Goal: Transaction & Acquisition: Purchase product/service

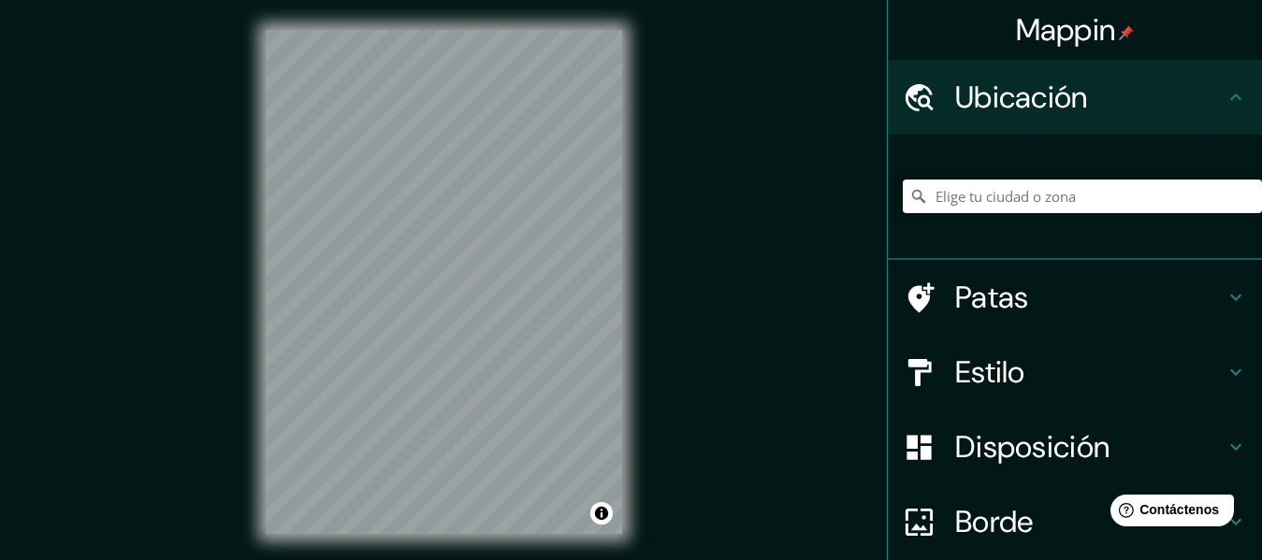
click at [1046, 206] on input "Elige tu ciudad o zona" at bounding box center [1082, 197] width 359 height 34
click at [1010, 190] on input "Elige tu ciudad o zona" at bounding box center [1082, 197] width 359 height 34
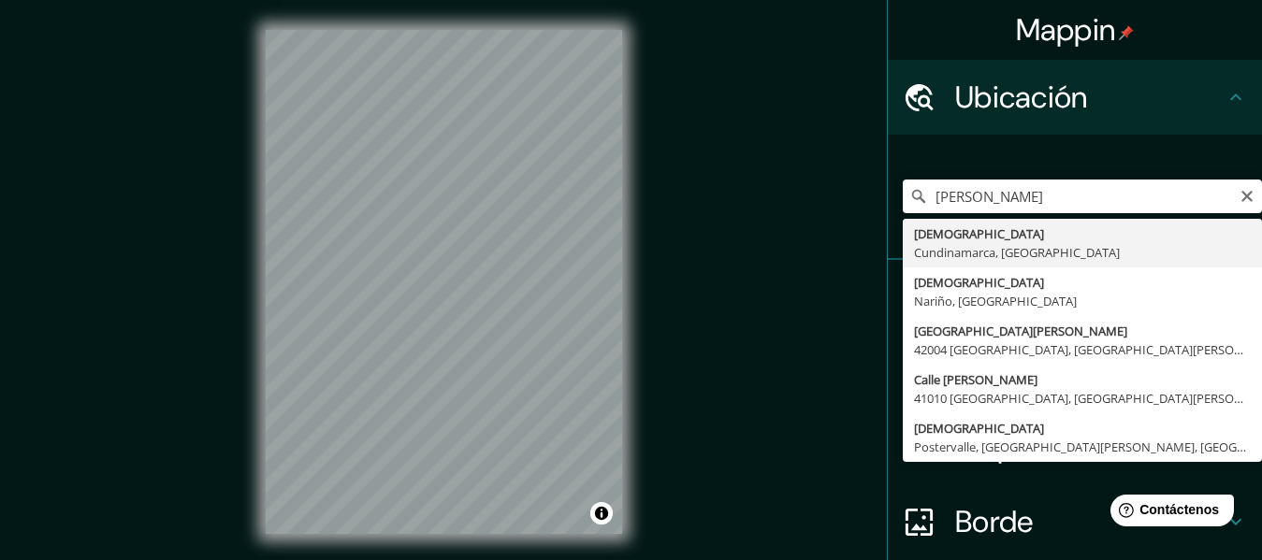
type input "Mosquera, Cundinamarca, Colombia"
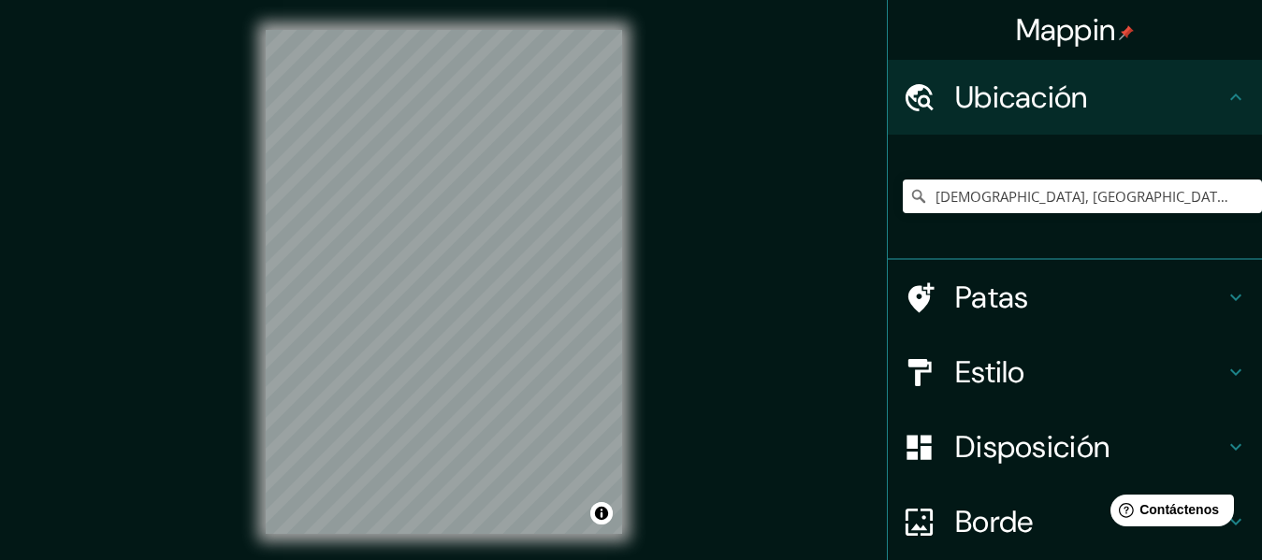
click at [955, 365] on font "Estilo" at bounding box center [990, 372] width 70 height 39
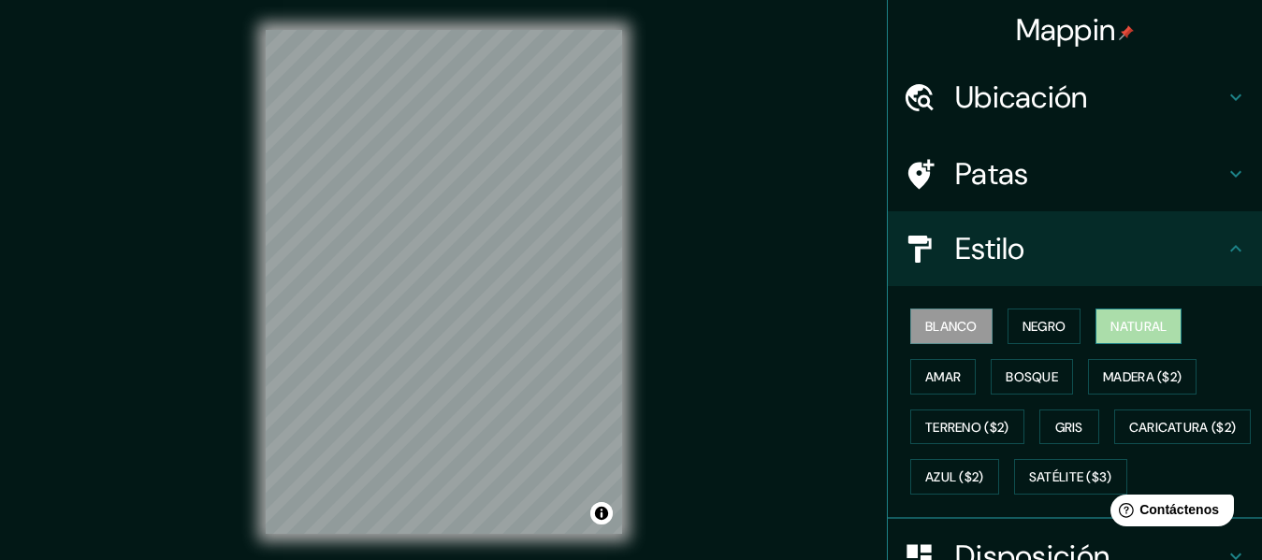
click at [1135, 334] on font "Natural" at bounding box center [1138, 326] width 56 height 17
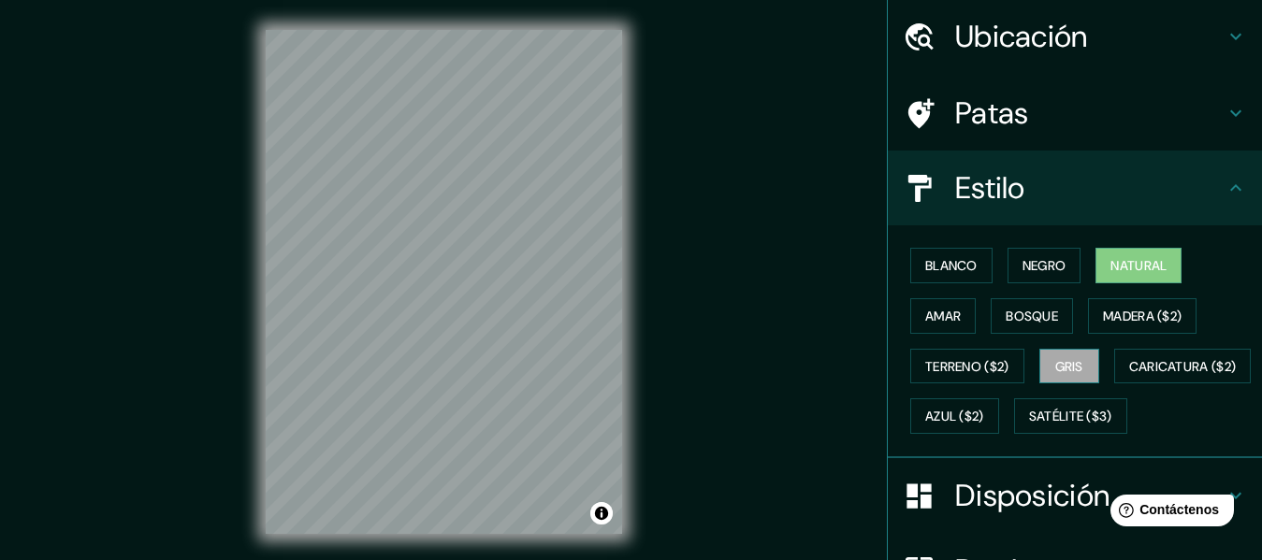
scroll to position [94, 0]
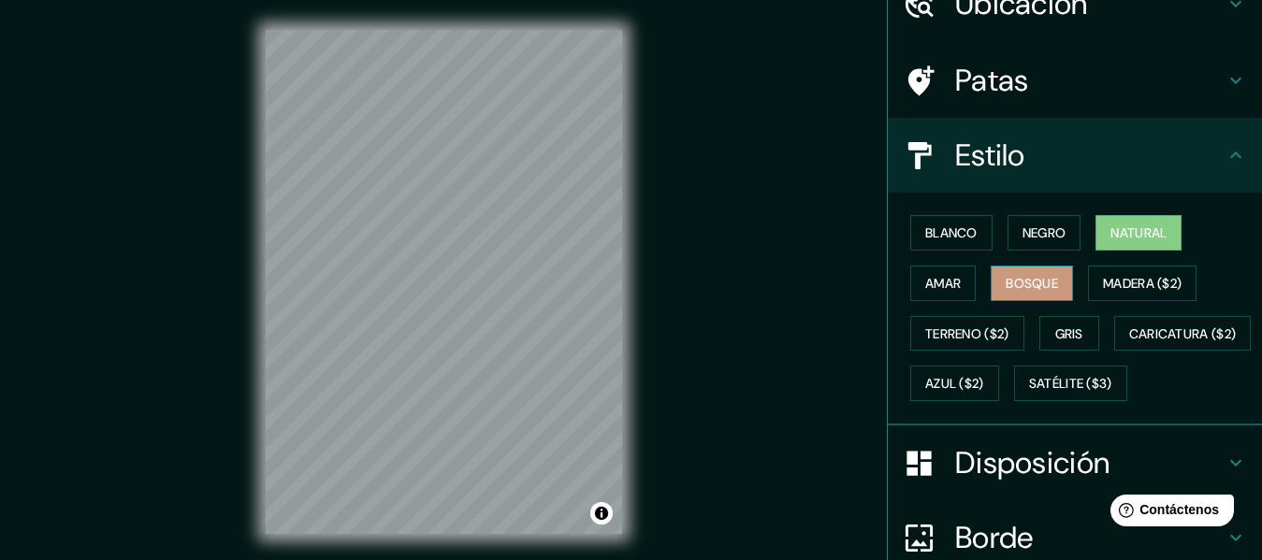
click at [1031, 288] on font "Bosque" at bounding box center [1031, 283] width 52 height 17
click at [935, 287] on font "Amar" at bounding box center [943, 283] width 36 height 17
click at [1119, 242] on font "Natural" at bounding box center [1138, 233] width 56 height 24
click at [1046, 239] on font "Negro" at bounding box center [1044, 232] width 44 height 17
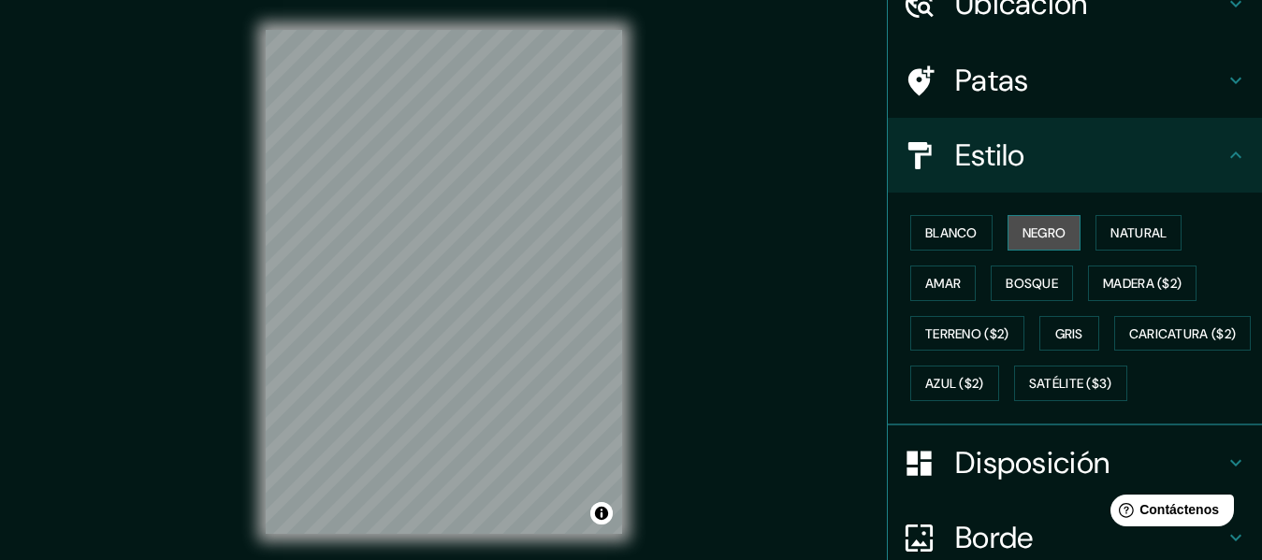
click at [1049, 248] on button "Negro" at bounding box center [1044, 233] width 74 height 36
click at [1110, 235] on font "Natural" at bounding box center [1138, 232] width 56 height 17
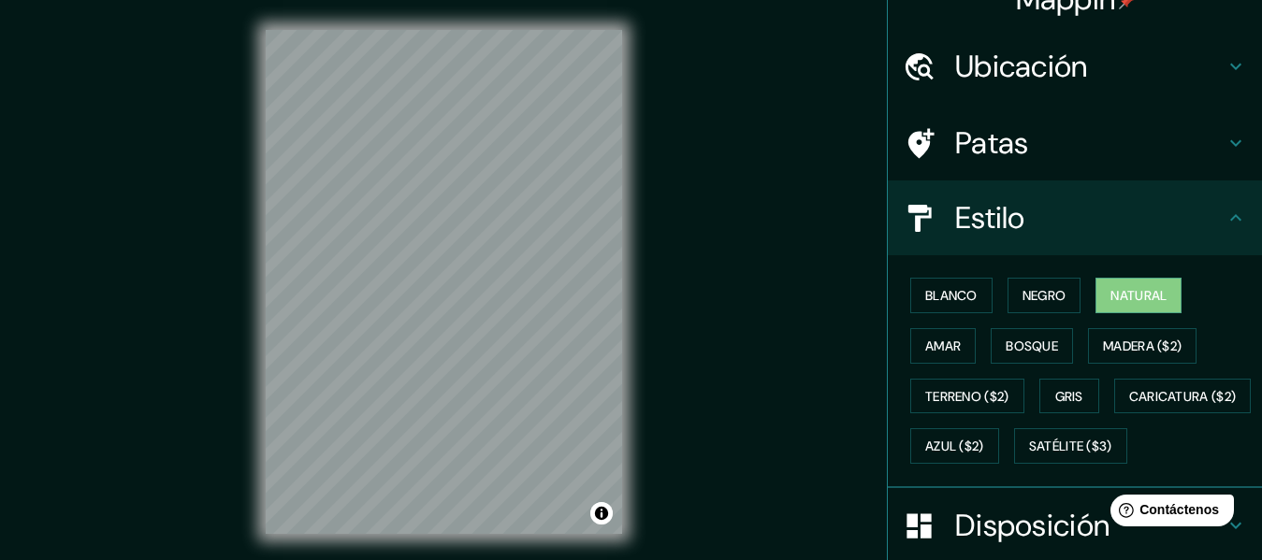
scroll to position [0, 0]
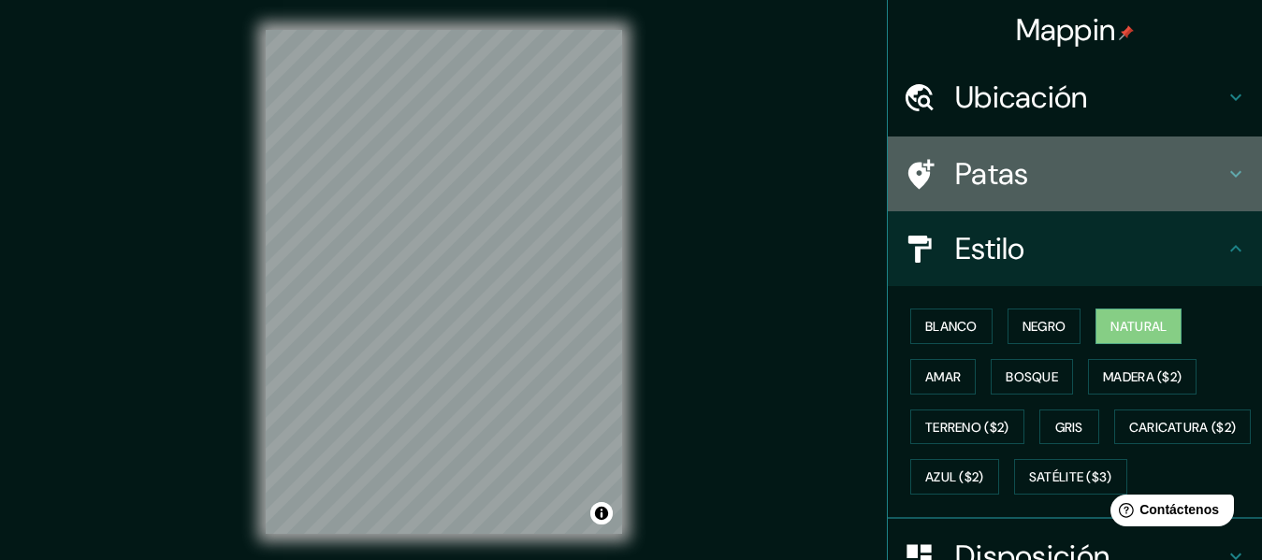
click at [1206, 166] on h4 "Patas" at bounding box center [1089, 173] width 269 height 37
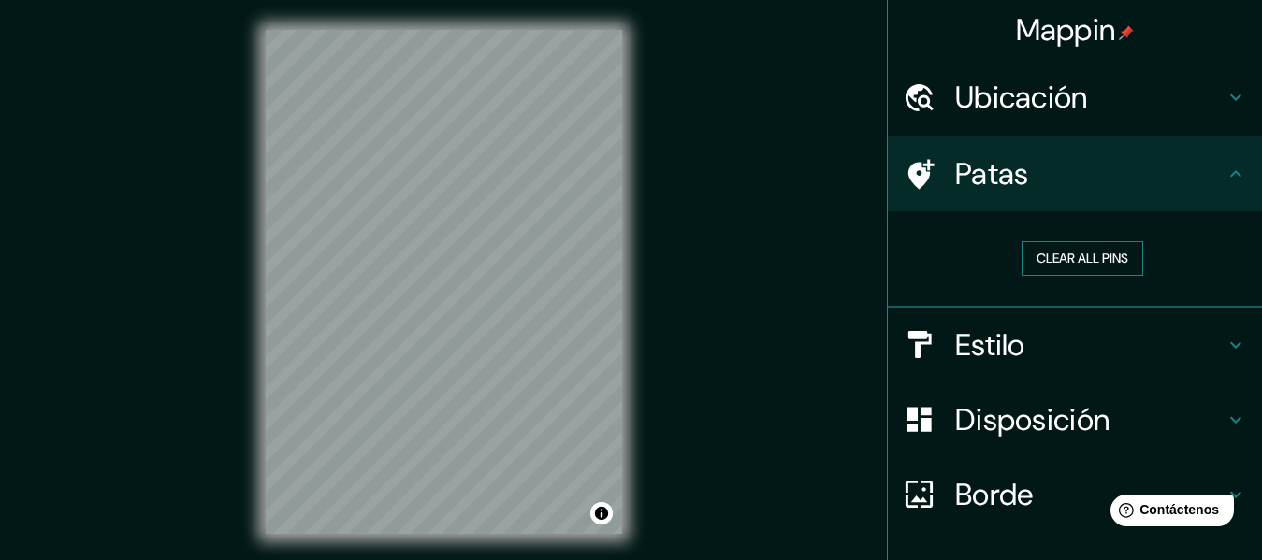
click at [1096, 258] on button "Clear all pins" at bounding box center [1082, 258] width 122 height 35
click at [1077, 260] on button "Clear all pins" at bounding box center [1082, 258] width 122 height 35
click at [479, 262] on div at bounding box center [477, 259] width 15 height 15
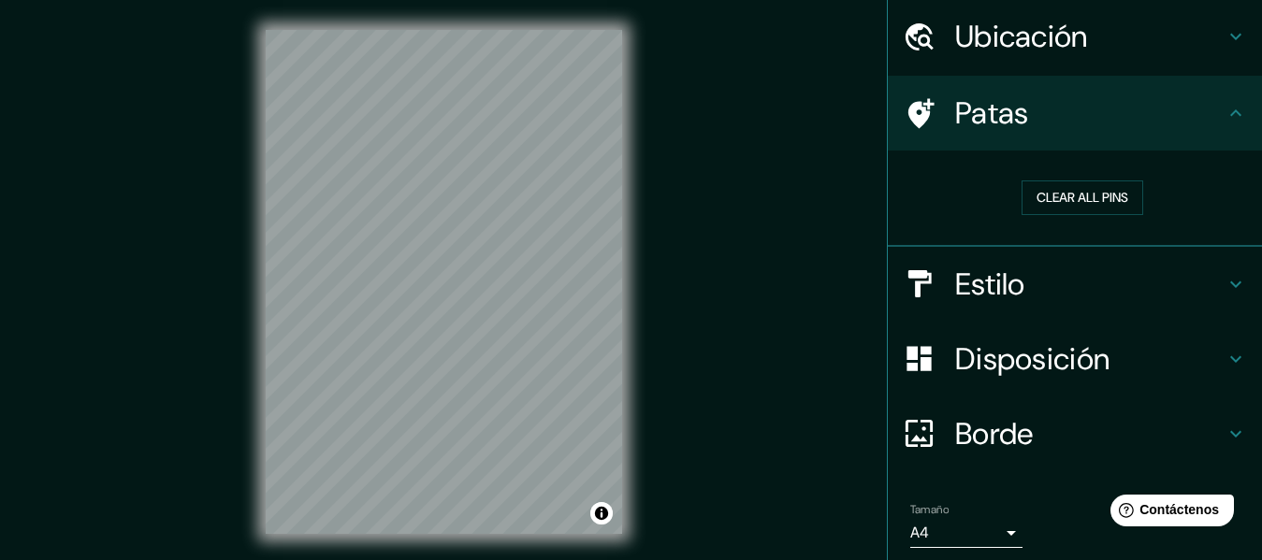
scroll to position [94, 0]
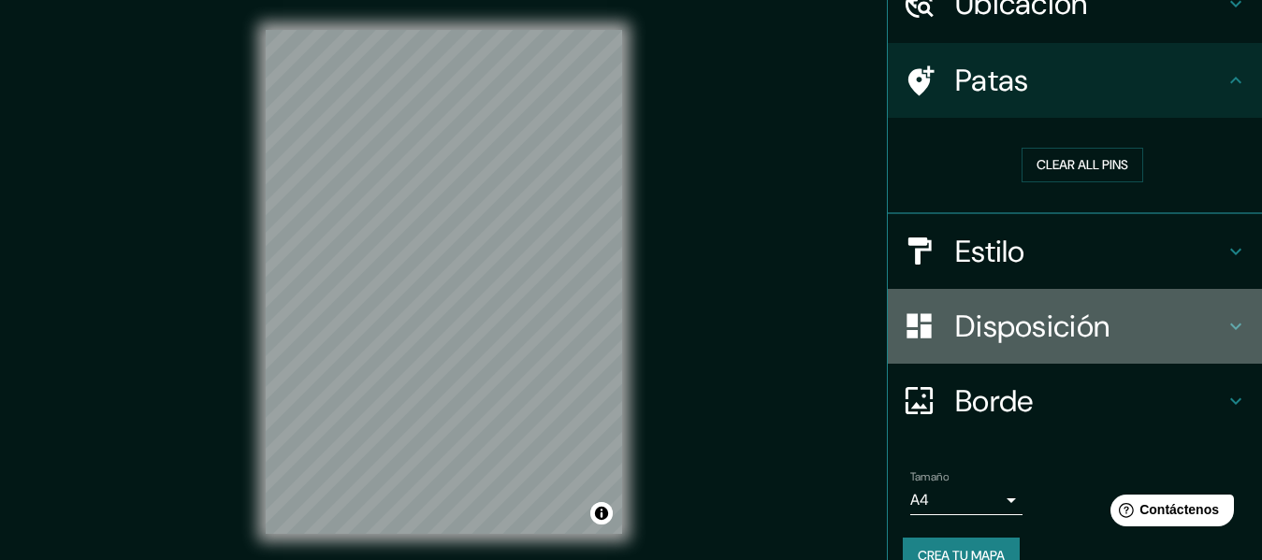
click at [1002, 341] on font "Disposición" at bounding box center [1032, 326] width 154 height 39
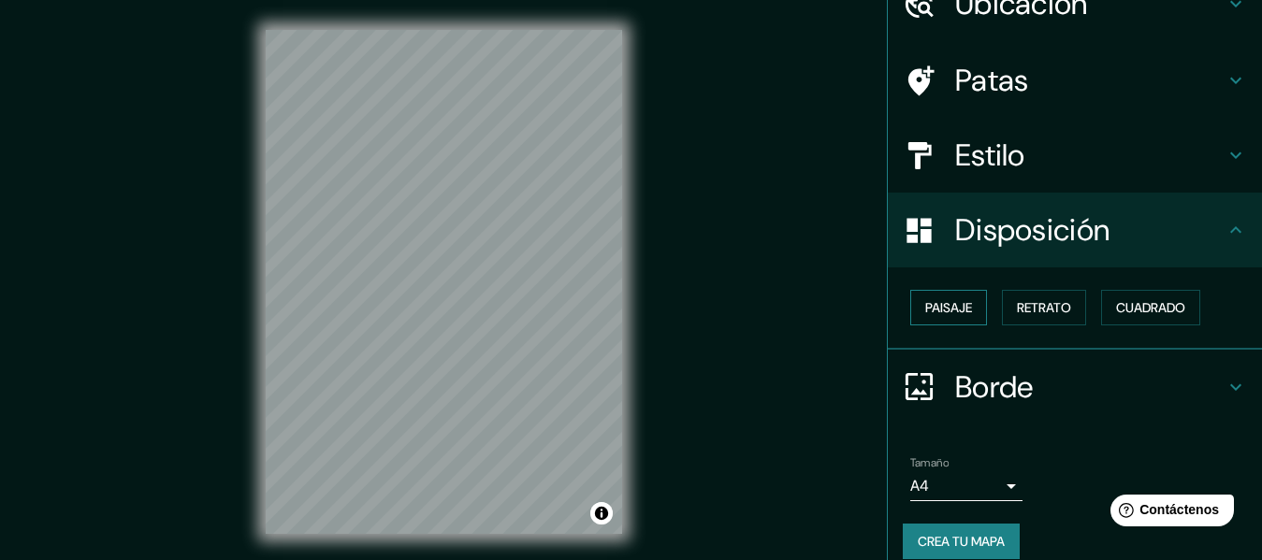
click at [950, 311] on font "Paisaje" at bounding box center [948, 307] width 47 height 17
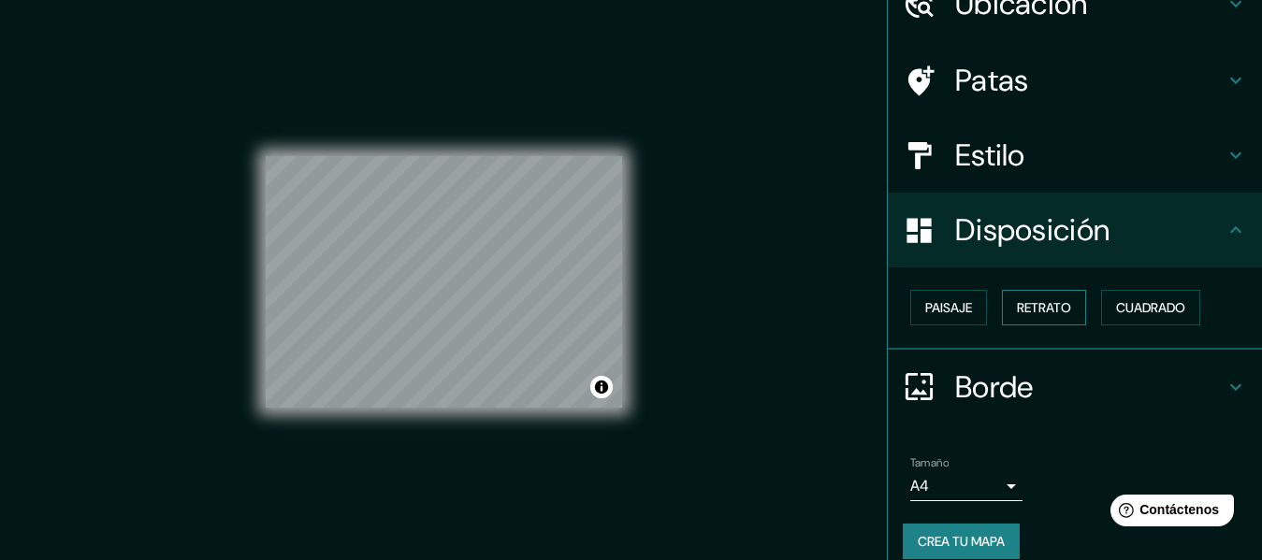
click at [1032, 312] on font "Retrato" at bounding box center [1044, 307] width 54 height 17
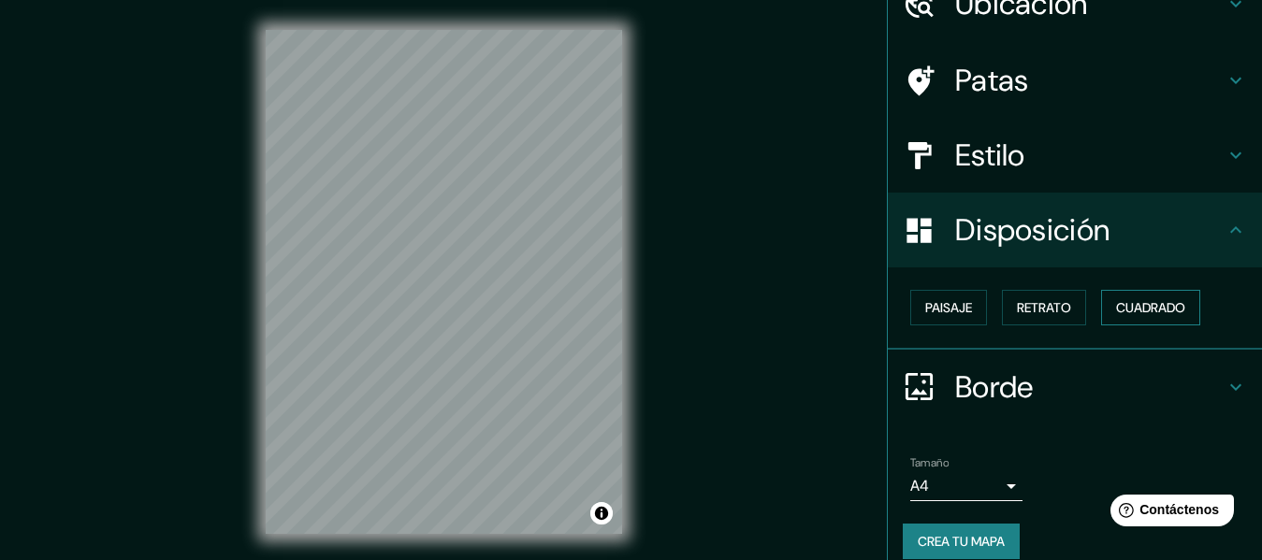
click at [1116, 309] on font "Cuadrado" at bounding box center [1150, 307] width 69 height 17
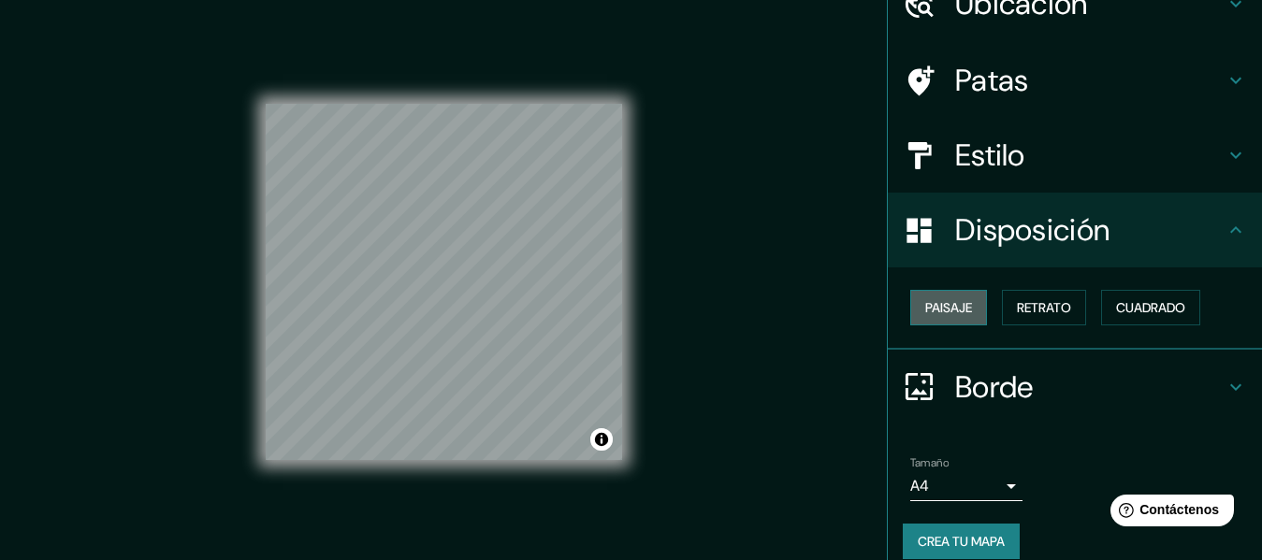
click at [947, 305] on font "Paisaje" at bounding box center [948, 307] width 47 height 17
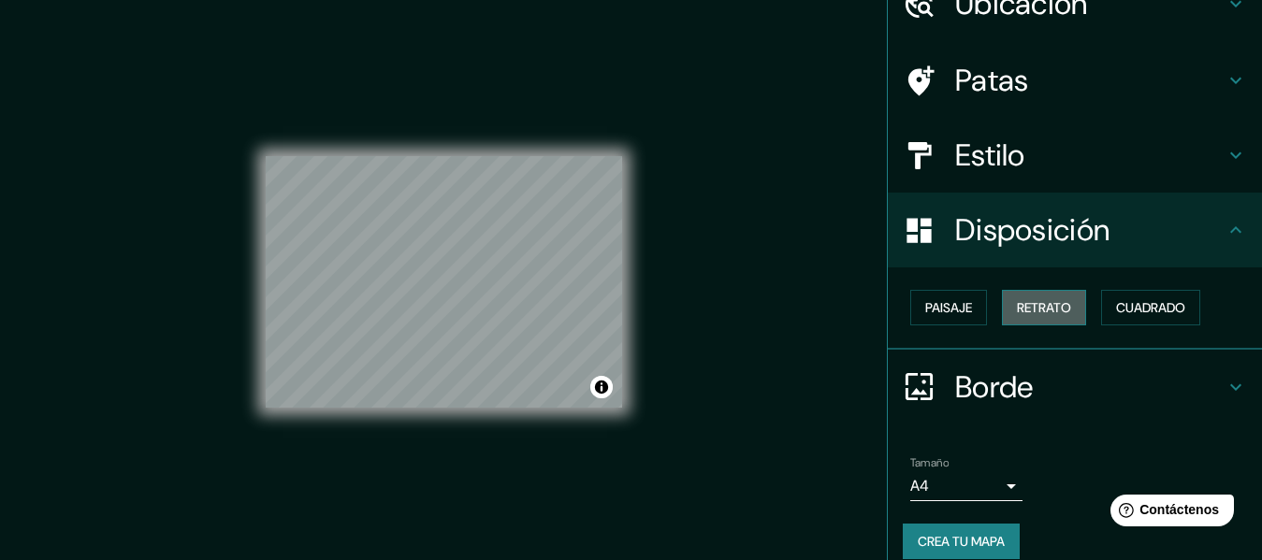
click at [1024, 306] on font "Retrato" at bounding box center [1044, 307] width 54 height 17
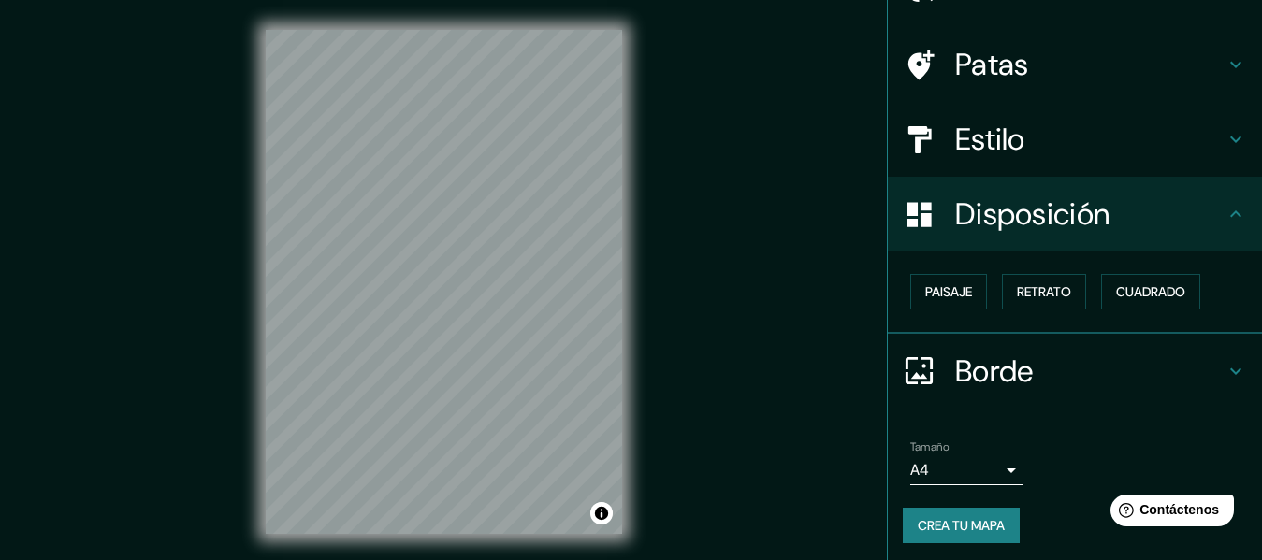
scroll to position [114, 0]
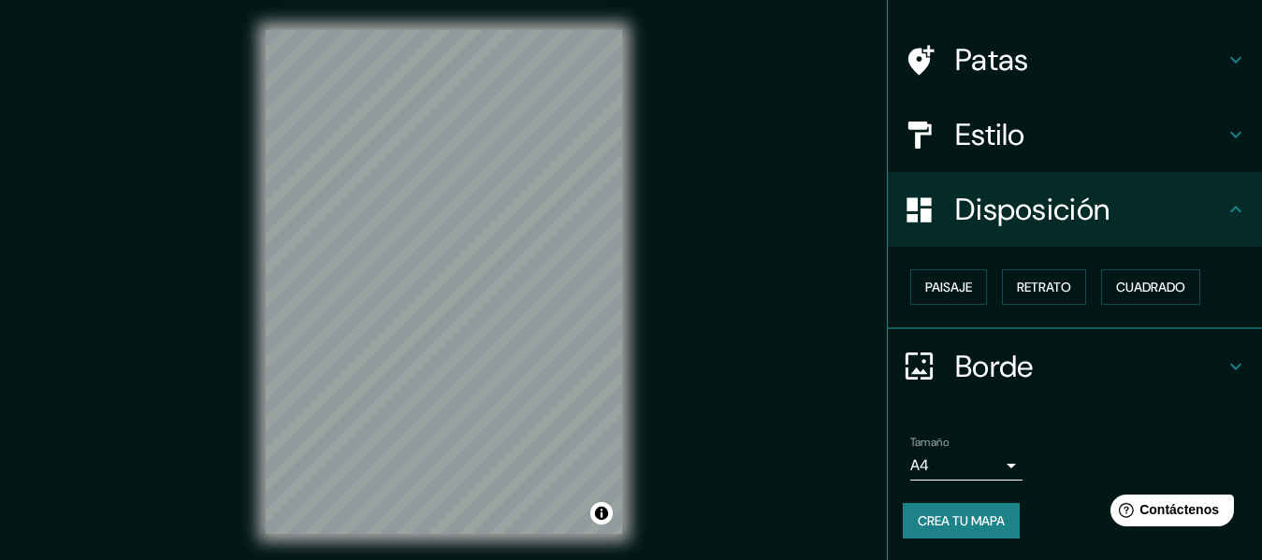
click at [994, 467] on body "Mappin Ubicación Mosquera, Cundinamarca, Colombia Patas Estilo Disposición Pais…" at bounding box center [631, 280] width 1262 height 560
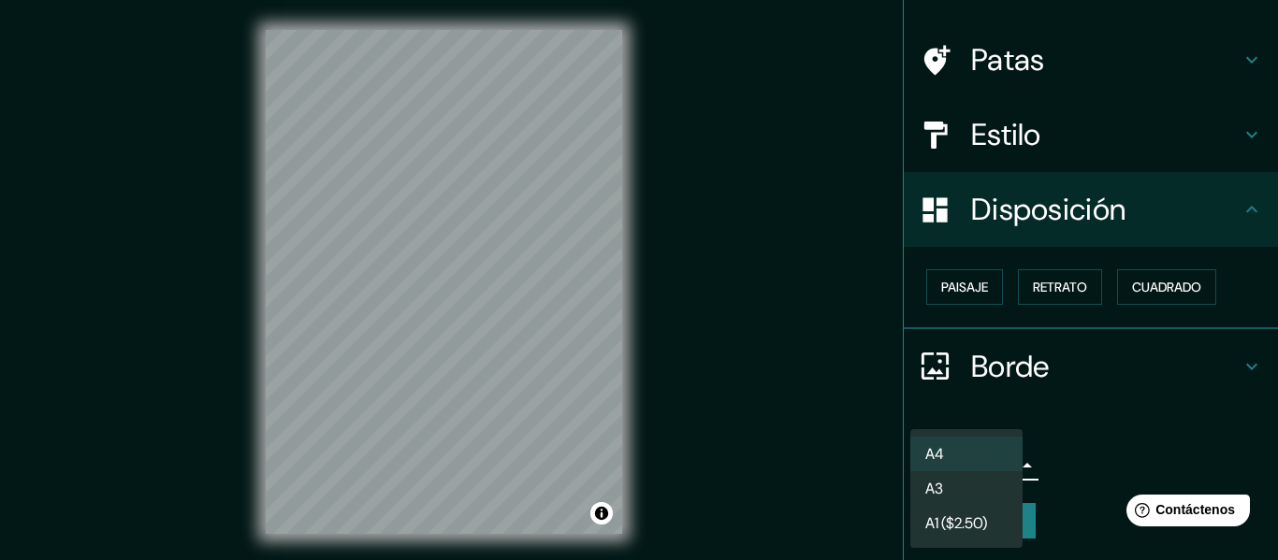
click at [972, 489] on li "A3" at bounding box center [966, 488] width 112 height 35
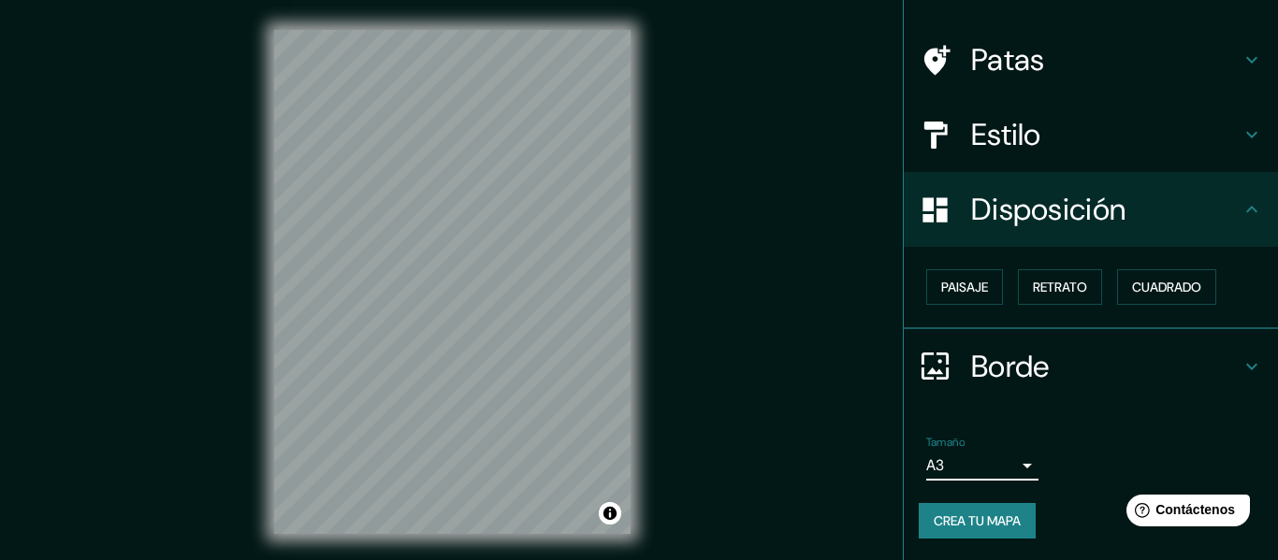
click at [985, 469] on body "Mappin Ubicación Mosquera, Cundinamarca, Colombia Patas Estilo Disposición Pais…" at bounding box center [639, 280] width 1278 height 560
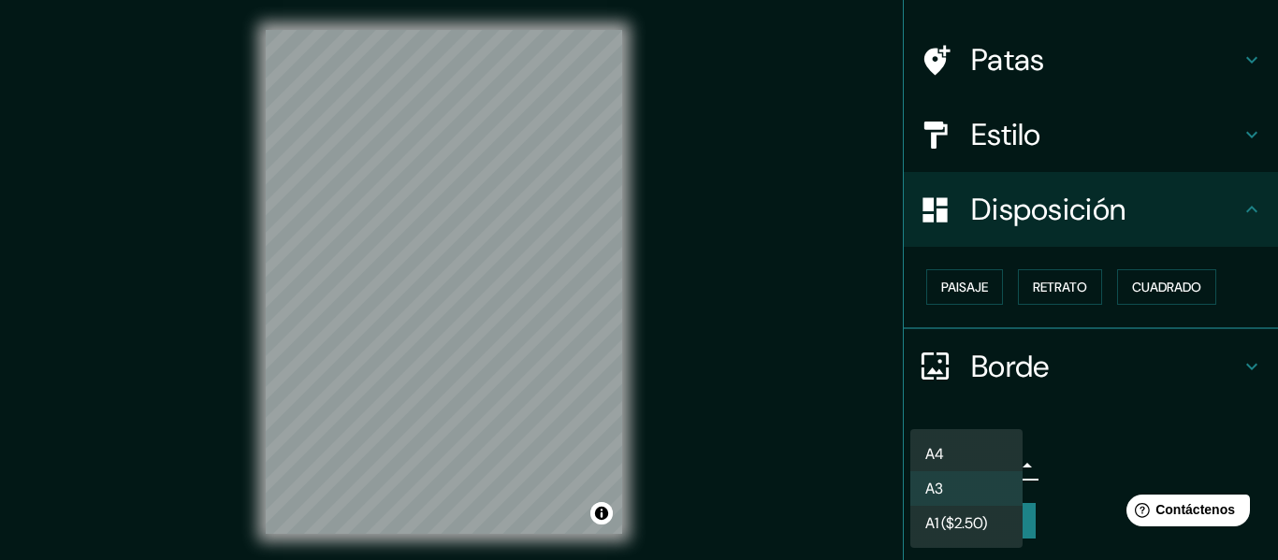
click at [955, 444] on li "A4" at bounding box center [966, 454] width 112 height 35
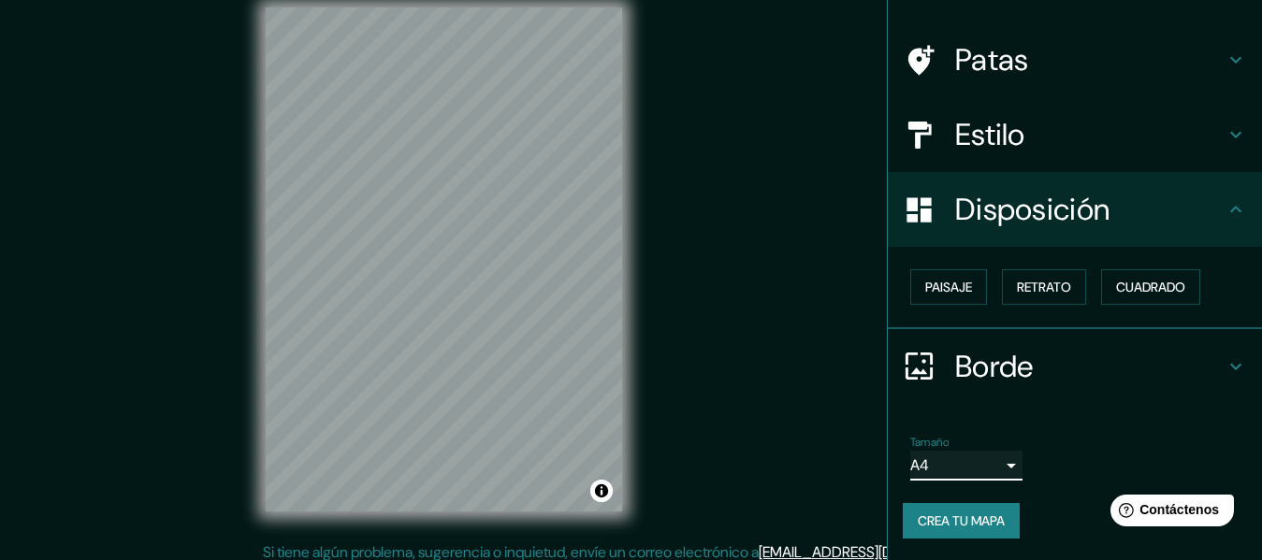
scroll to position [34, 0]
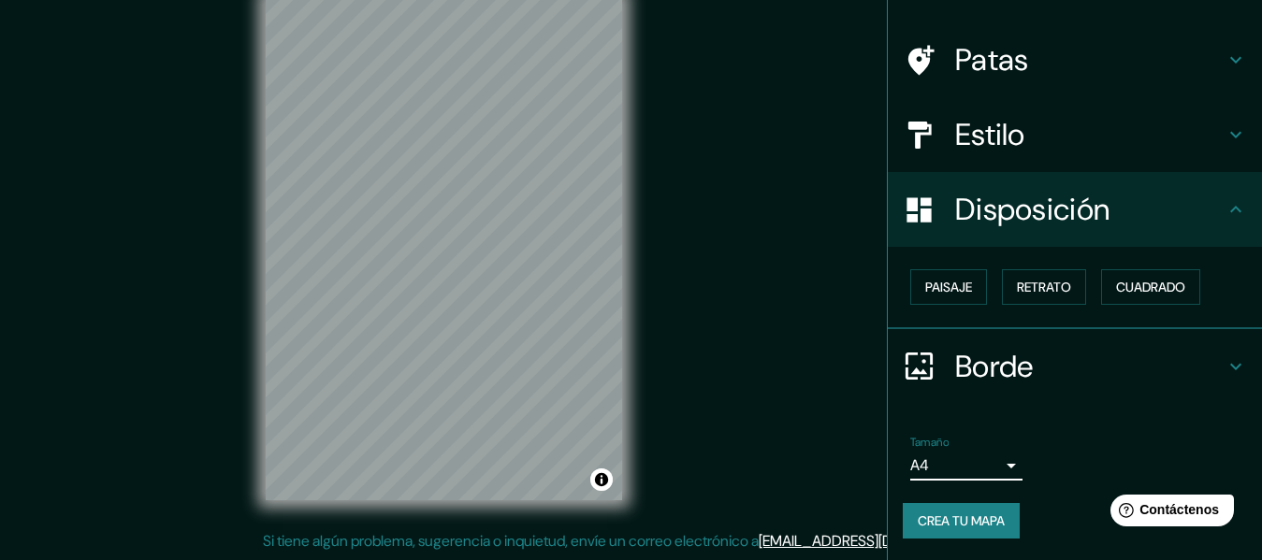
click at [918, 519] on font "Crea tu mapa" at bounding box center [961, 521] width 87 height 17
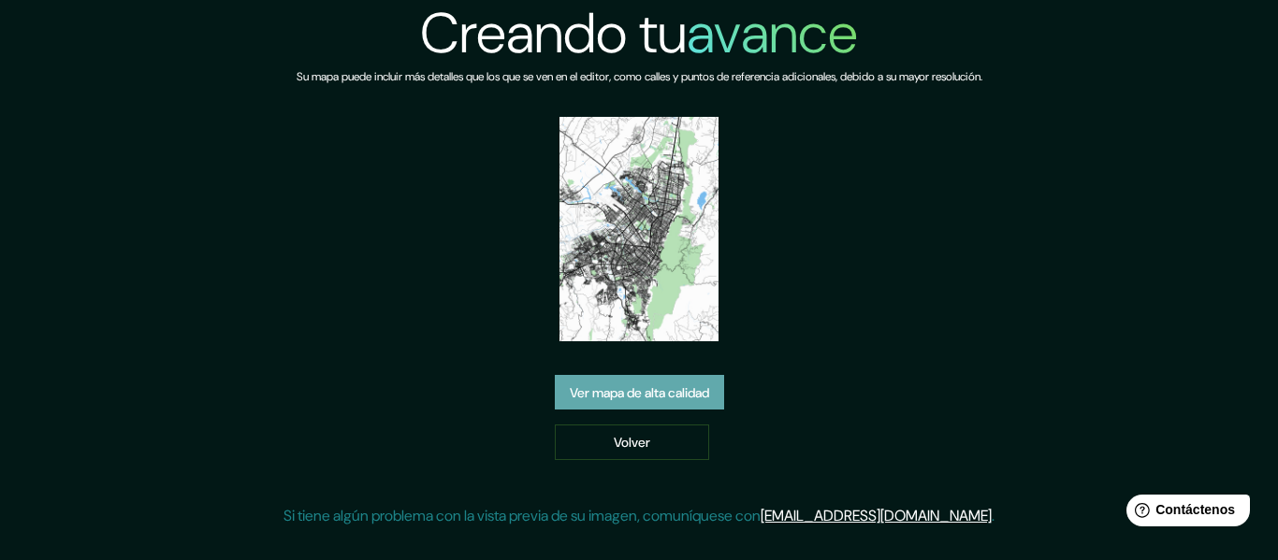
click at [672, 394] on font "Ver mapa de alta calidad" at bounding box center [639, 392] width 139 height 17
